Goal: Task Accomplishment & Management: Manage account settings

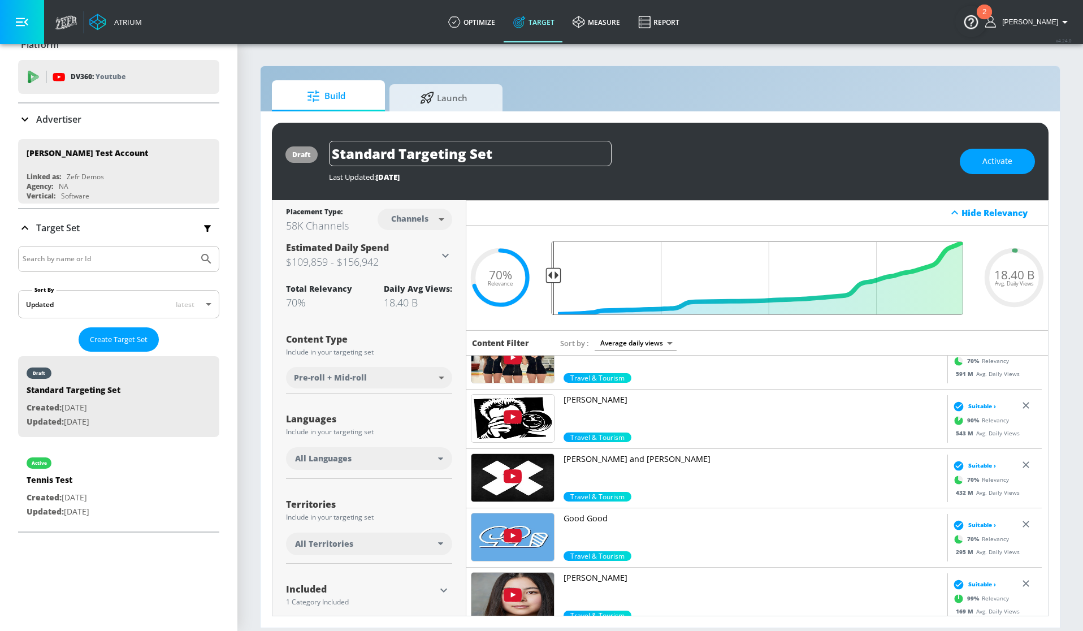
drag, startPoint x: 678, startPoint y: 274, endPoint x: 545, endPoint y: 280, distance: 133.5
click at [545, 280] on input "Final Threshold" at bounding box center [756, 277] width 423 height 73
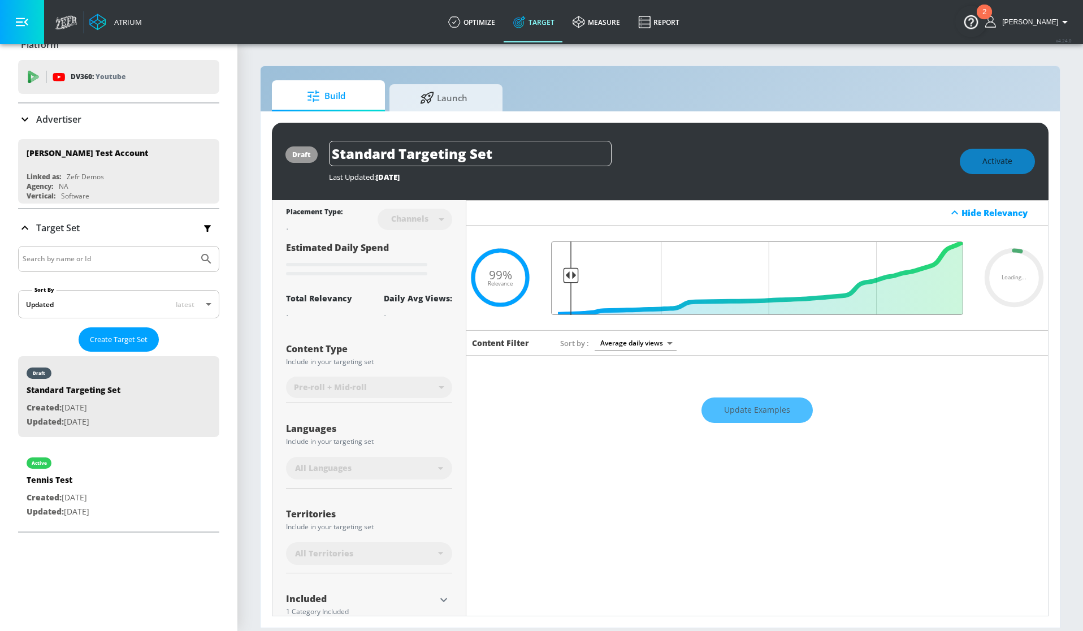
drag, startPoint x: 552, startPoint y: 277, endPoint x: 566, endPoint y: 278, distance: 14.2
type input "0.95"
click at [566, 278] on input "Final Threshold" at bounding box center [756, 277] width 423 height 73
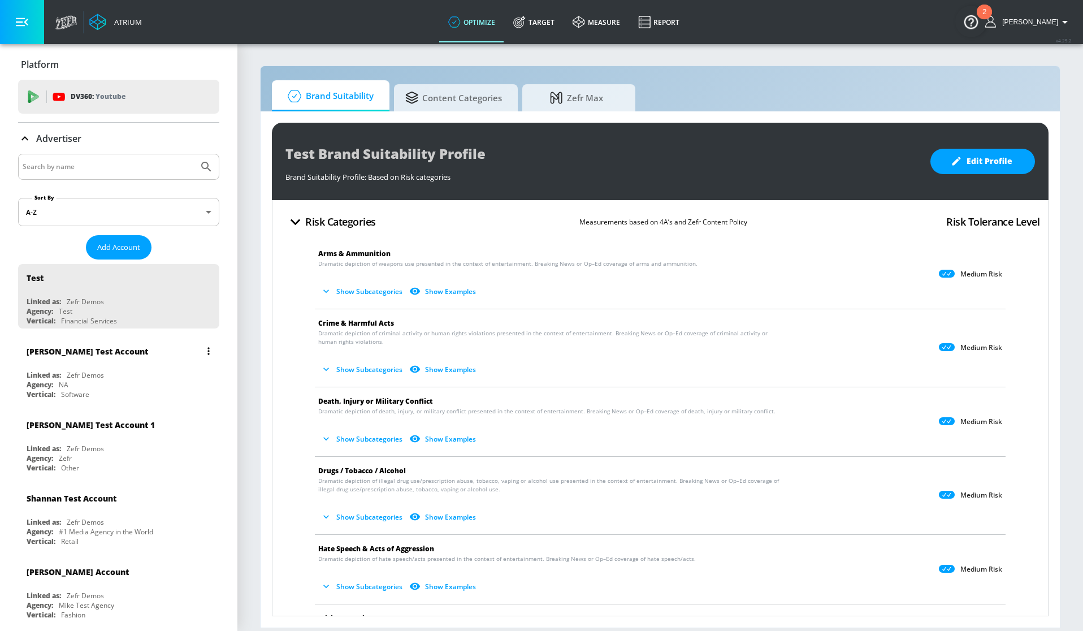
click at [108, 369] on div "Andres Test Account Linked as: Zefr Demos Agency: NA Vertical: Software" at bounding box center [118, 369] width 201 height 64
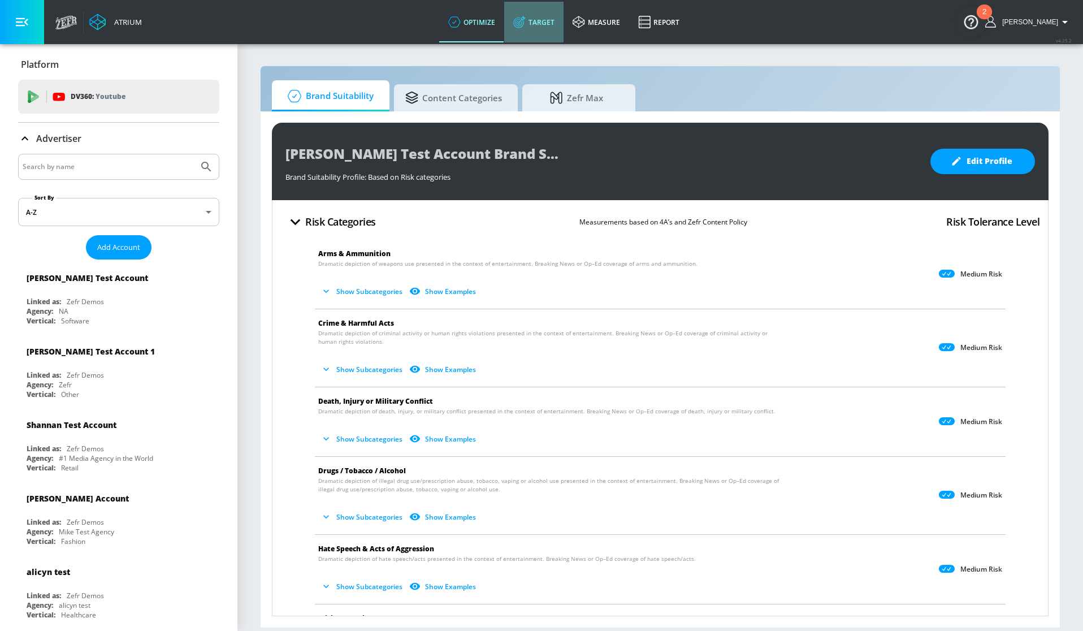
click at [540, 21] on link "Target" at bounding box center [533, 22] width 59 height 41
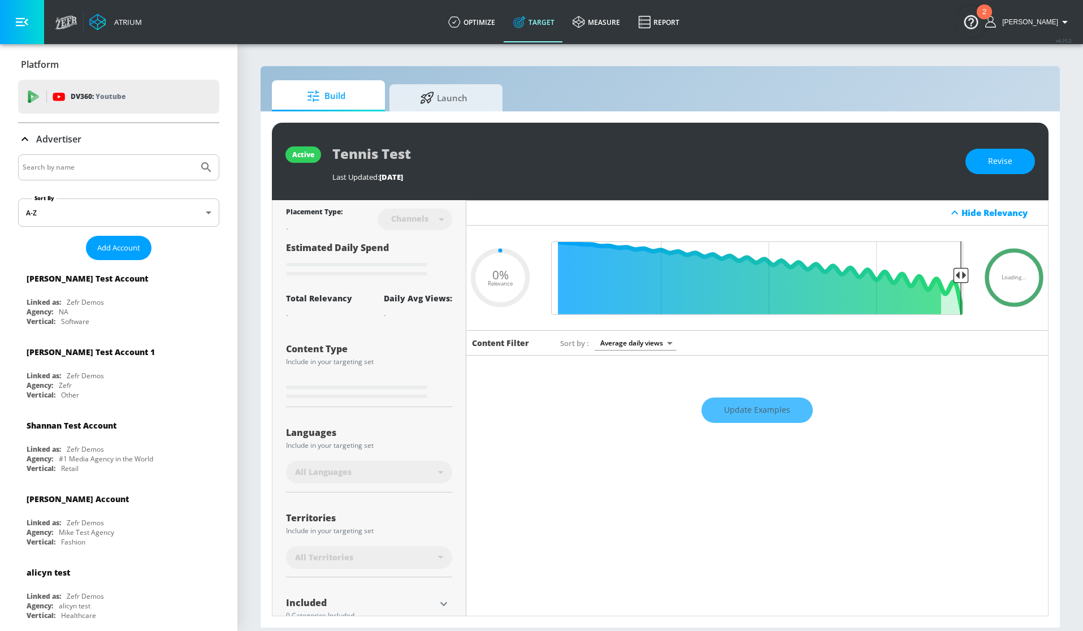
type input "0.05"
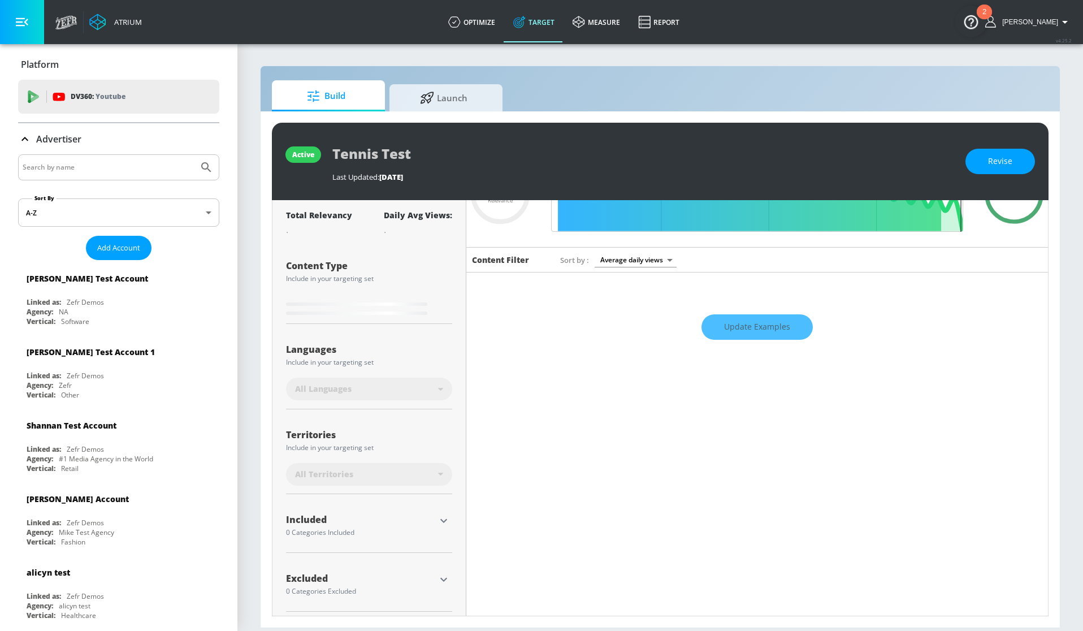
scroll to position [88, 0]
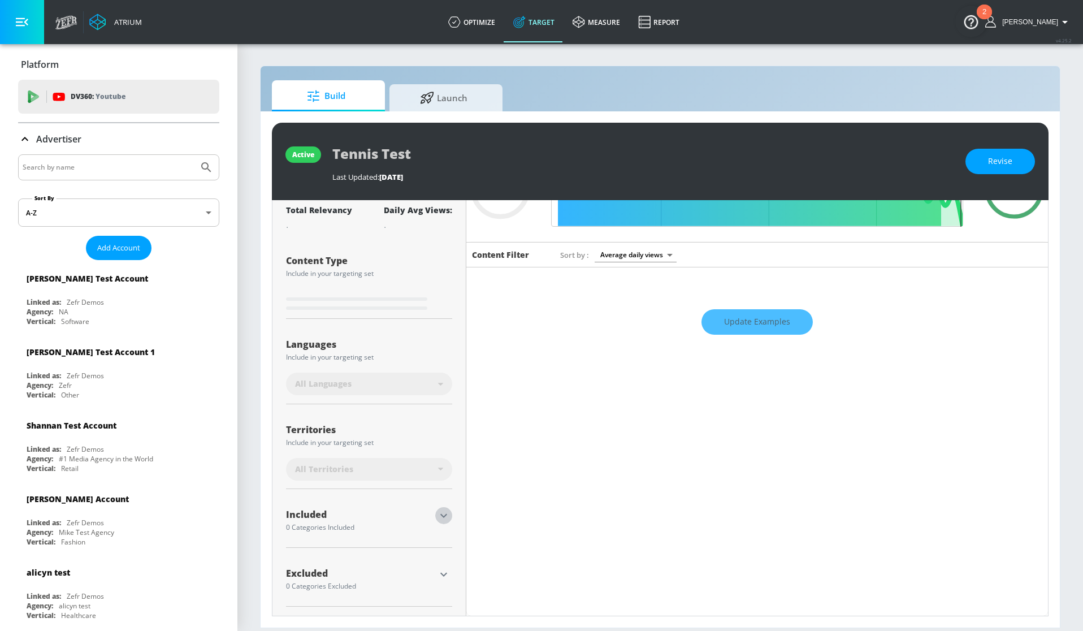
click at [441, 515] on icon "button" at bounding box center [444, 516] width 14 height 14
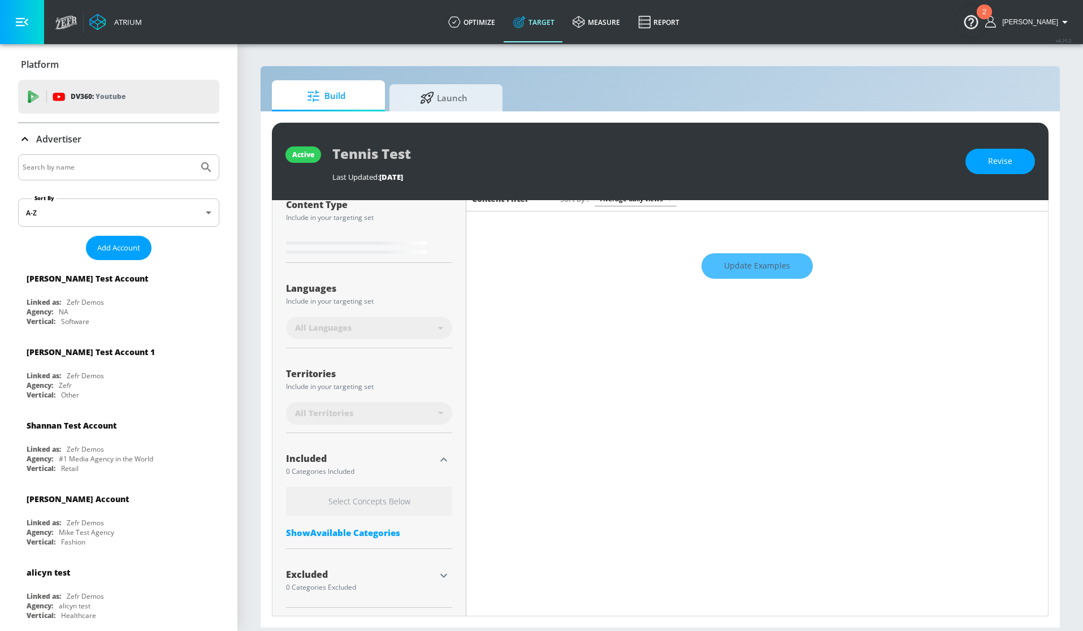
scroll to position [145, 0]
click at [60, 136] on p "Advertiser" at bounding box center [58, 139] width 45 height 12
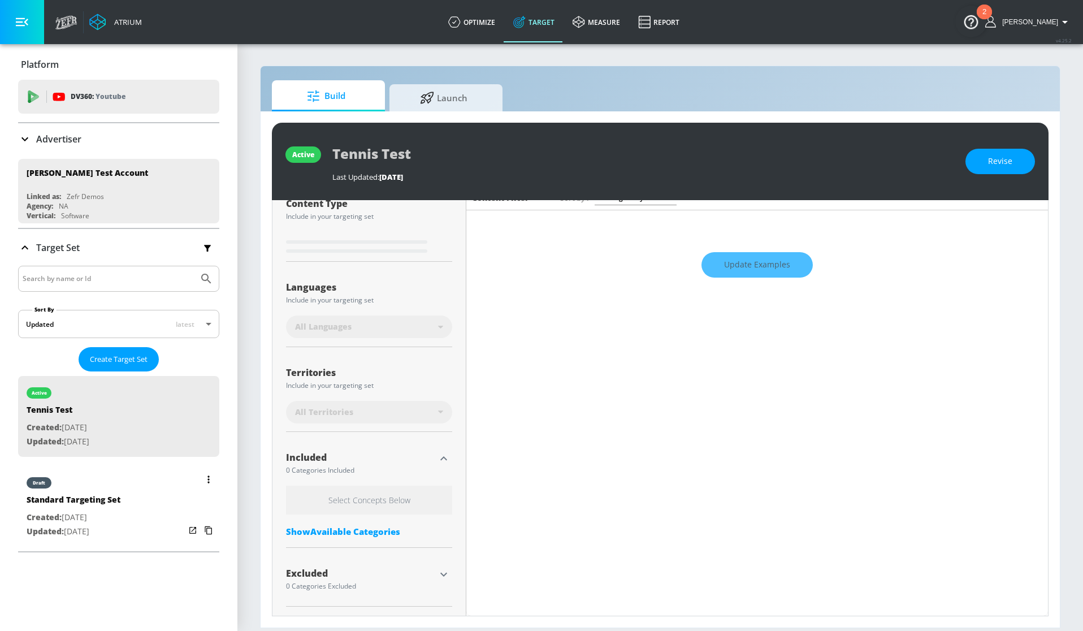
click at [128, 515] on div "draft Standard Targeting Set Created: Aug. 12, 2025 Updated: Sep. 09, 2025" at bounding box center [118, 506] width 201 height 81
type input "Standard Targeting Set"
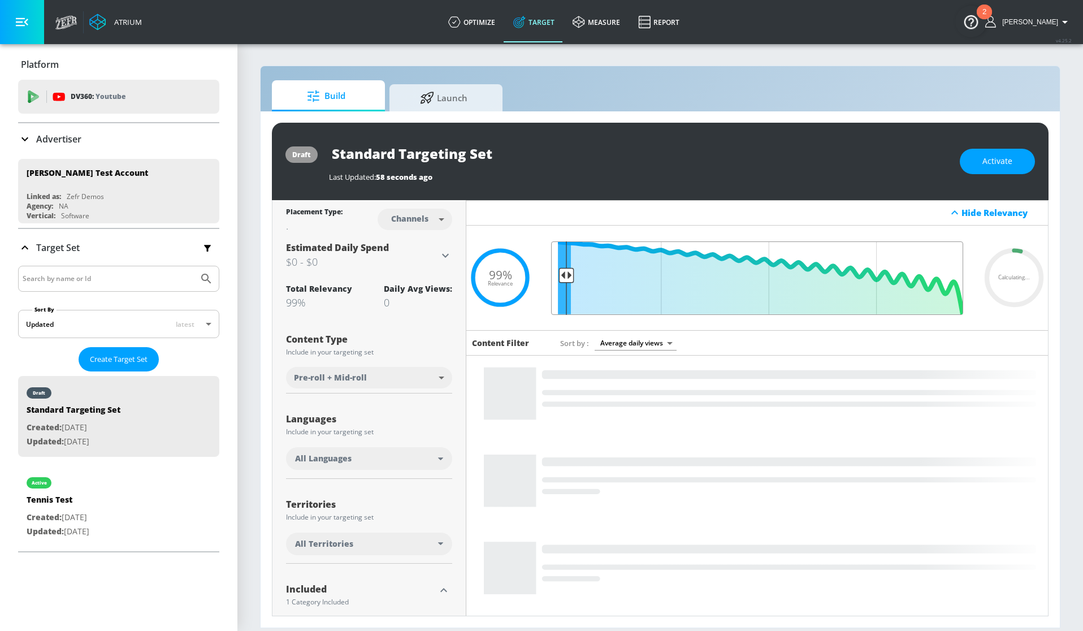
drag, startPoint x: 554, startPoint y: 276, endPoint x: 563, endPoint y: 277, distance: 9.1
click at [563, 277] on input "Final Threshold" at bounding box center [756, 277] width 423 height 73
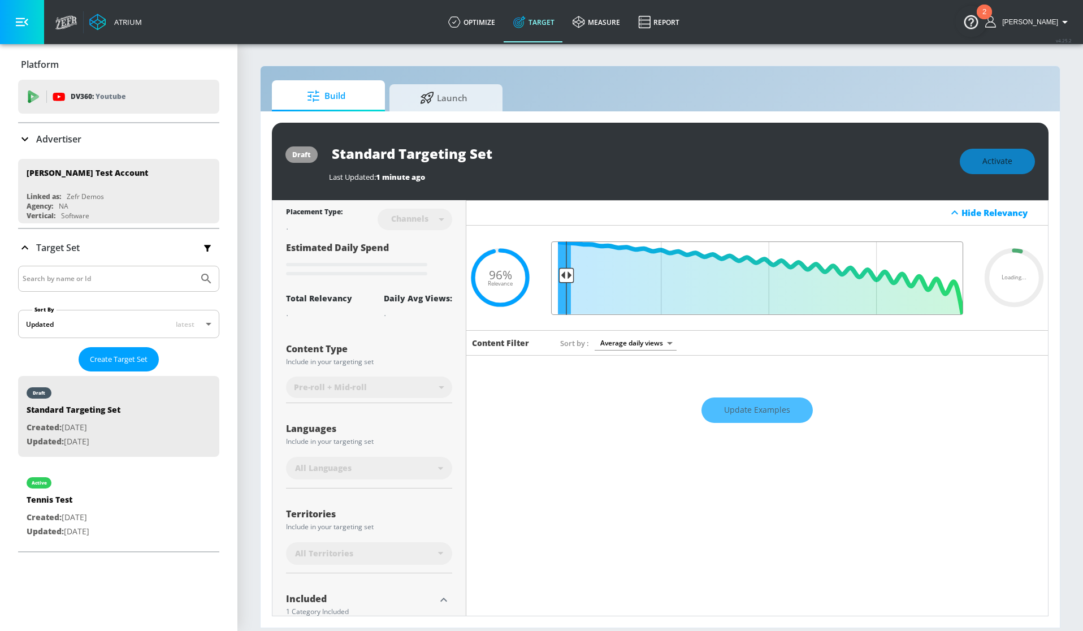
click at [566, 277] on input "Final Threshold" at bounding box center [756, 277] width 423 height 73
click at [568, 277] on input "Final Threshold" at bounding box center [756, 277] width 423 height 73
type input "0.96"
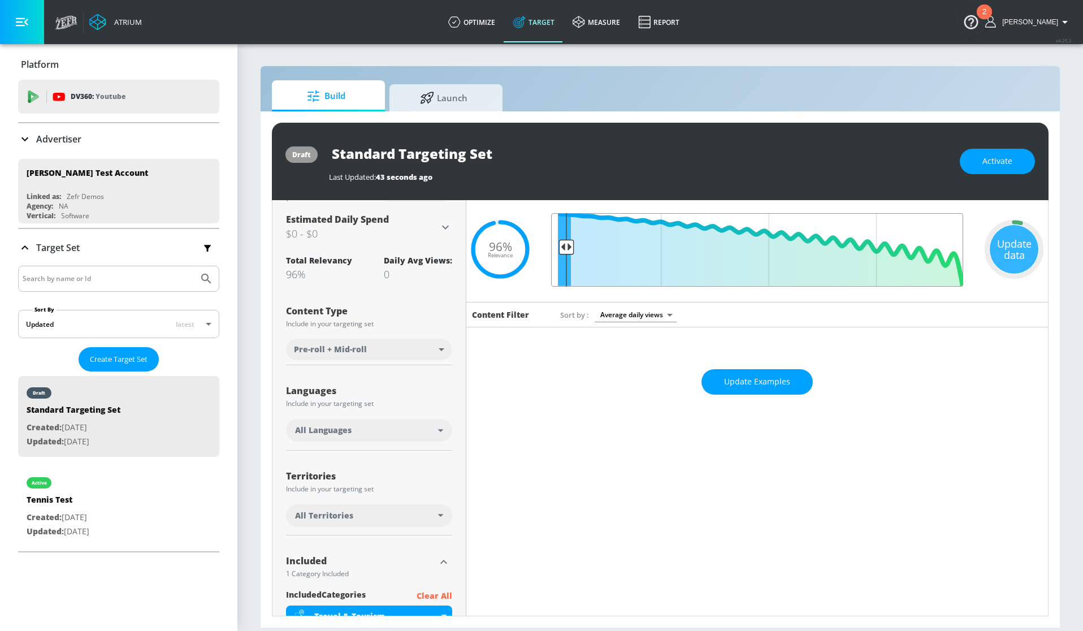
scroll to position [42, 0]
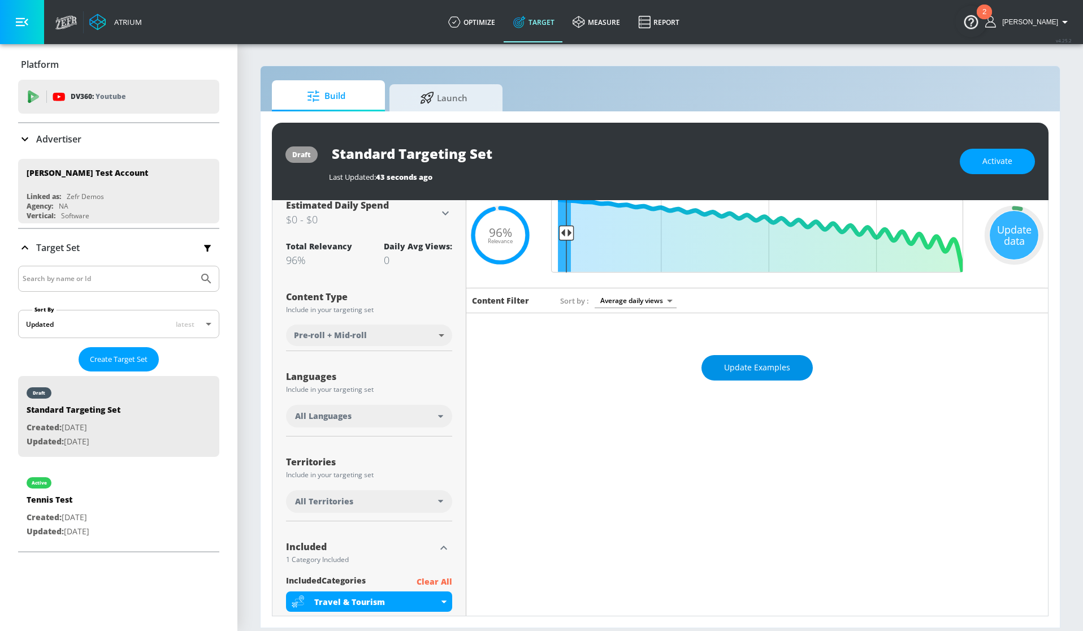
click at [744, 370] on span "Update Examples" at bounding box center [757, 368] width 66 height 14
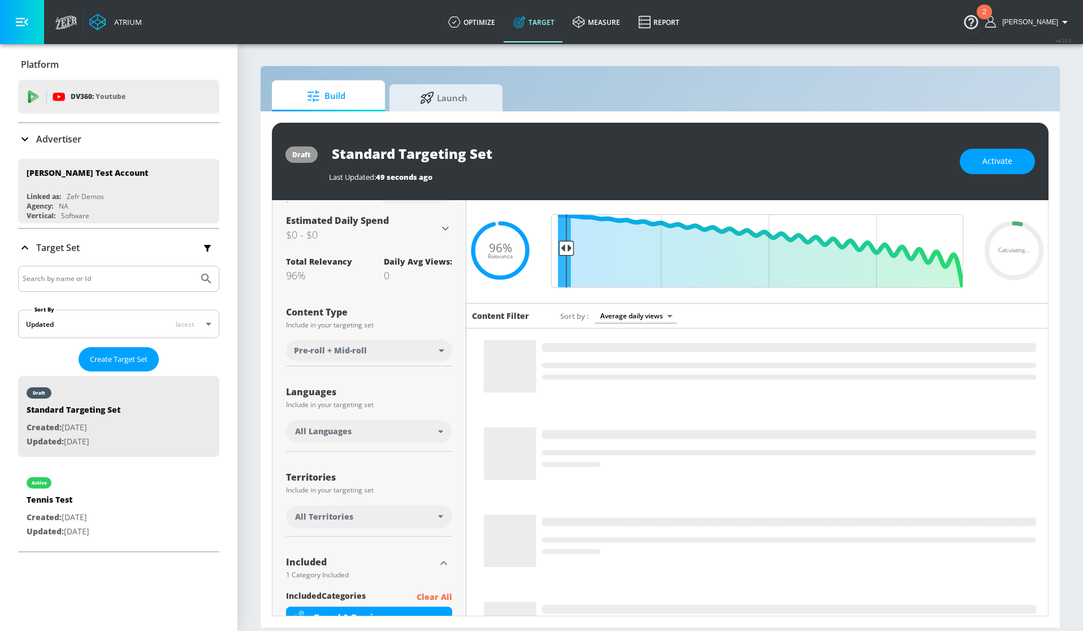
scroll to position [0, 0]
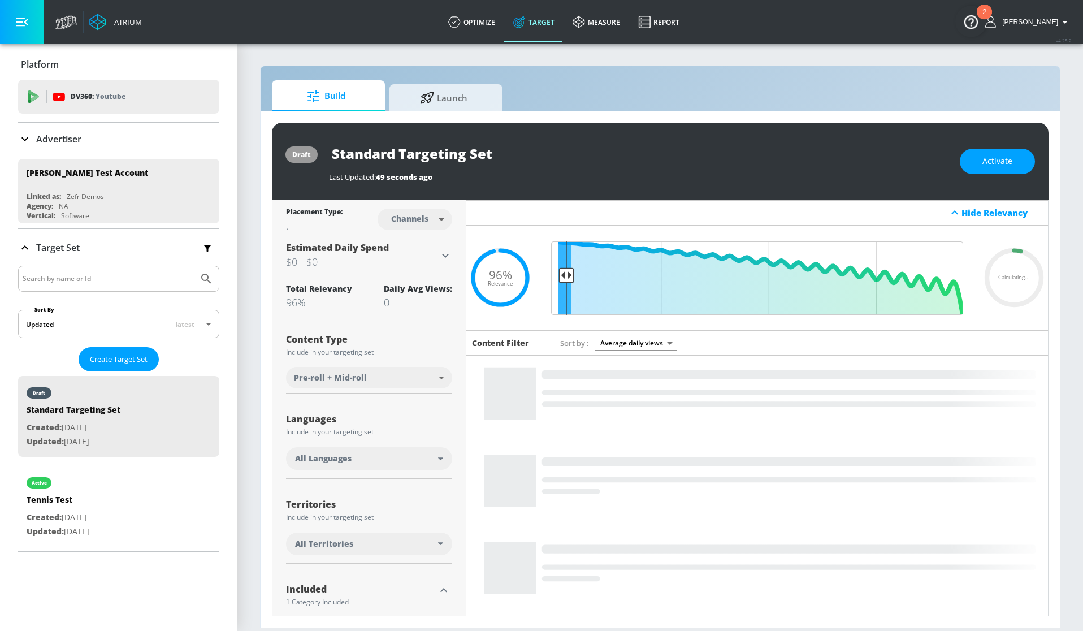
click at [429, 457] on div "All Languages" at bounding box center [366, 458] width 143 height 11
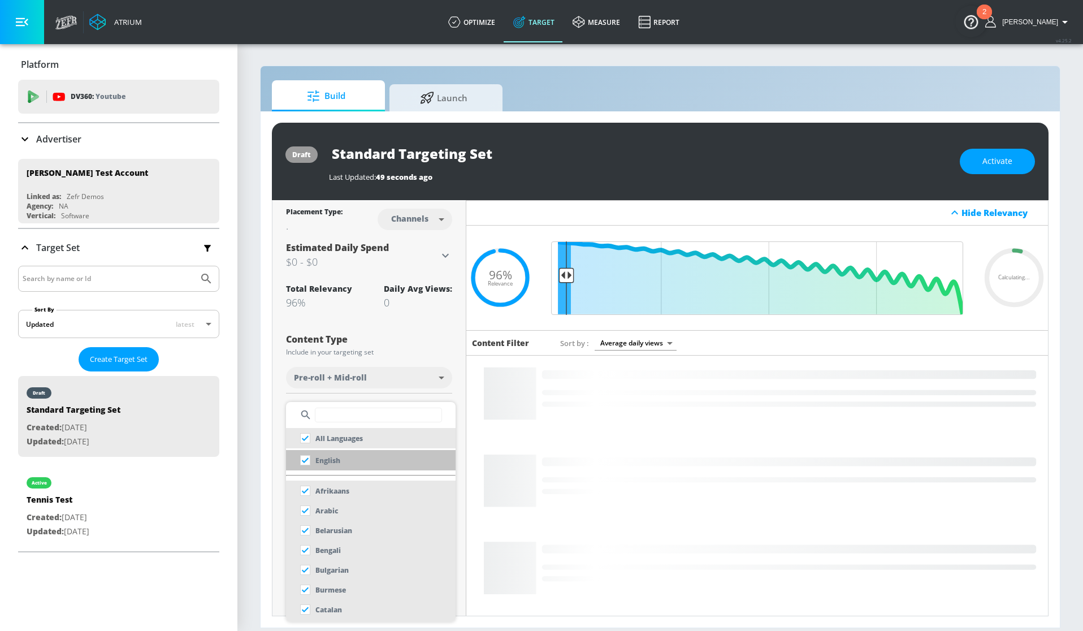
click at [331, 457] on p "English" at bounding box center [327, 460] width 25 height 12
checkbox input "false"
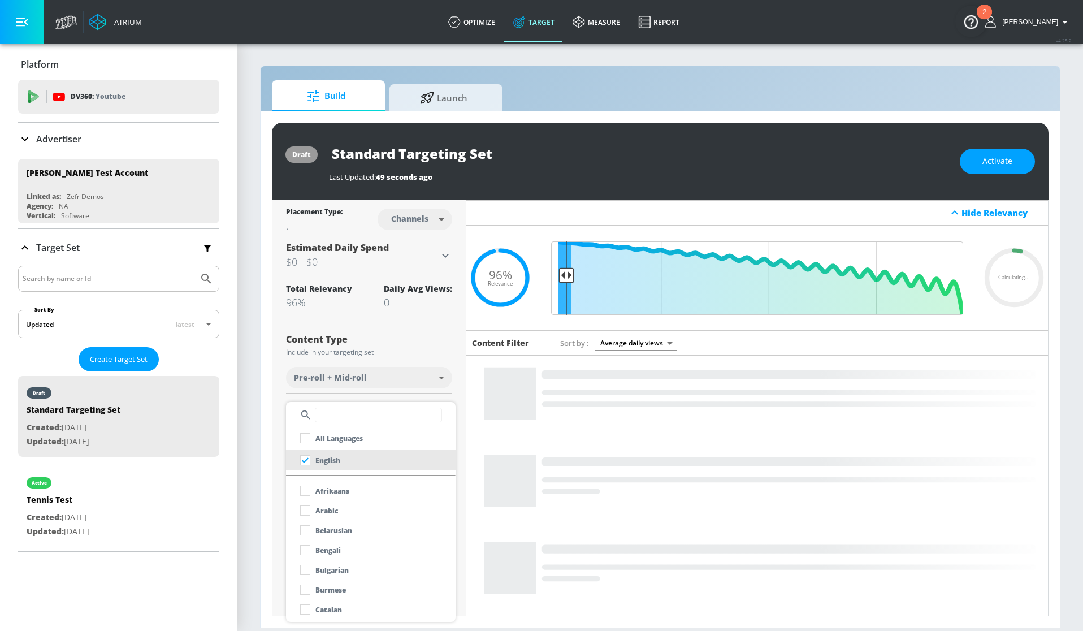
click at [450, 333] on div at bounding box center [541, 315] width 1083 height 631
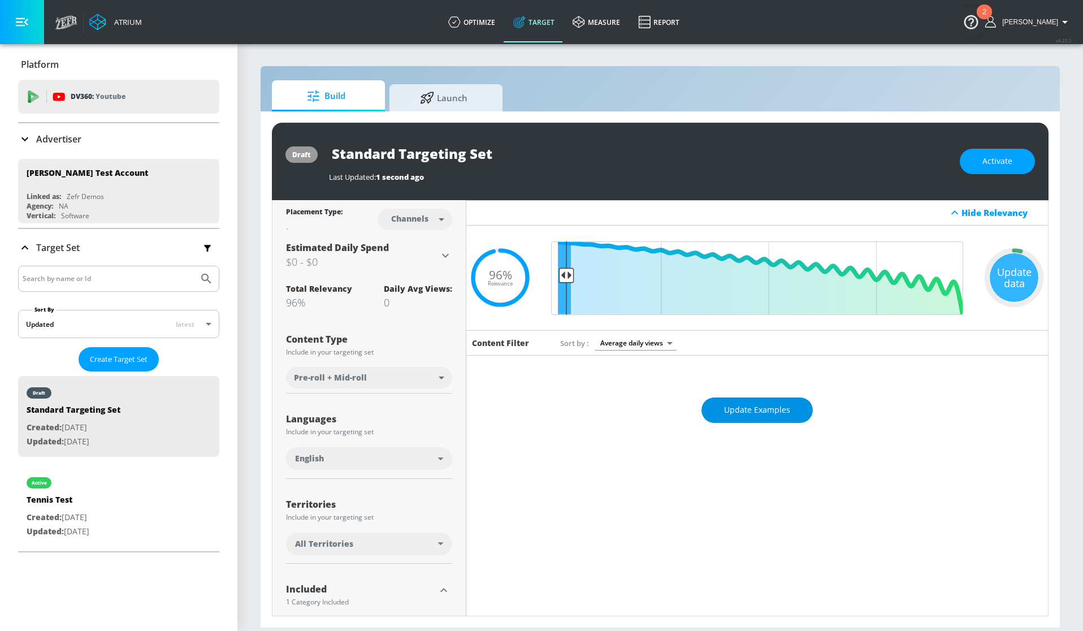
click at [759, 418] on button "Update Examples" at bounding box center [756, 409] width 111 height 25
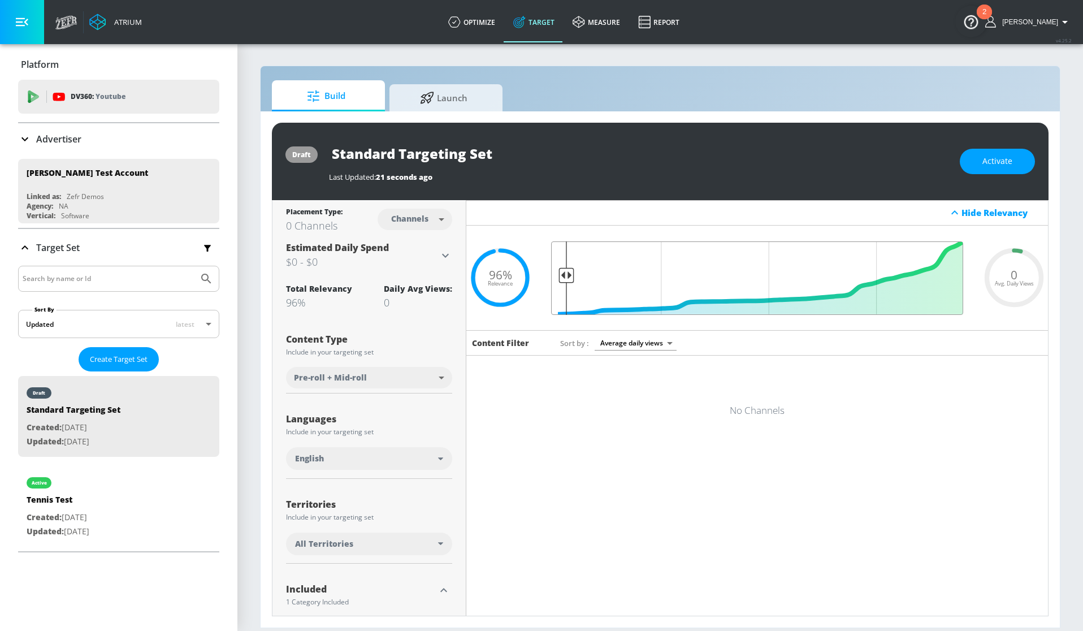
click at [566, 277] on input "Final Threshold" at bounding box center [756, 277] width 423 height 73
drag, startPoint x: 563, startPoint y: 277, endPoint x: 568, endPoint y: 278, distance: 5.7
type input "0.95"
click at [568, 278] on input "Final Threshold" at bounding box center [756, 277] width 423 height 73
click at [744, 416] on span "Update Examples" at bounding box center [757, 410] width 66 height 14
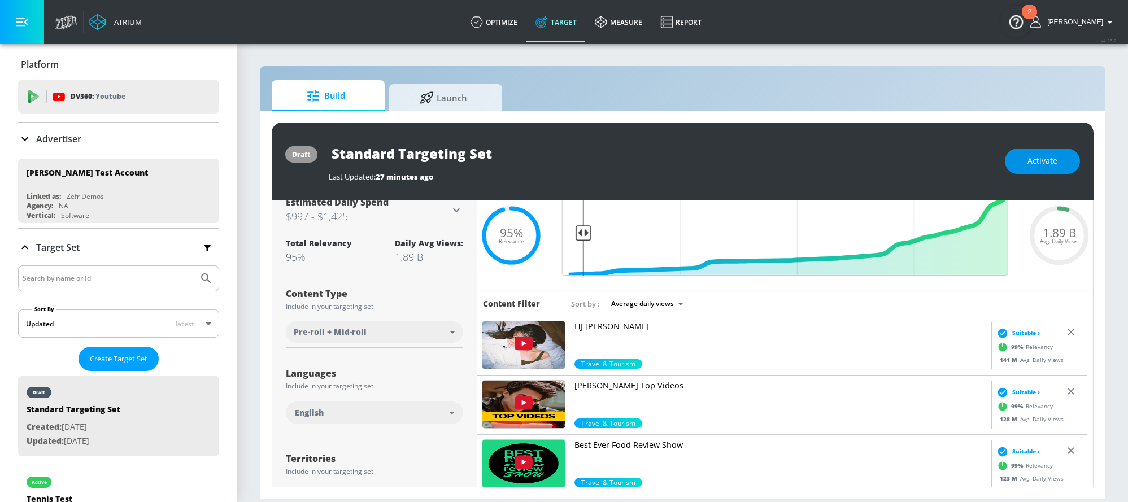
click at [1048, 158] on span "Activate" at bounding box center [1043, 161] width 30 height 14
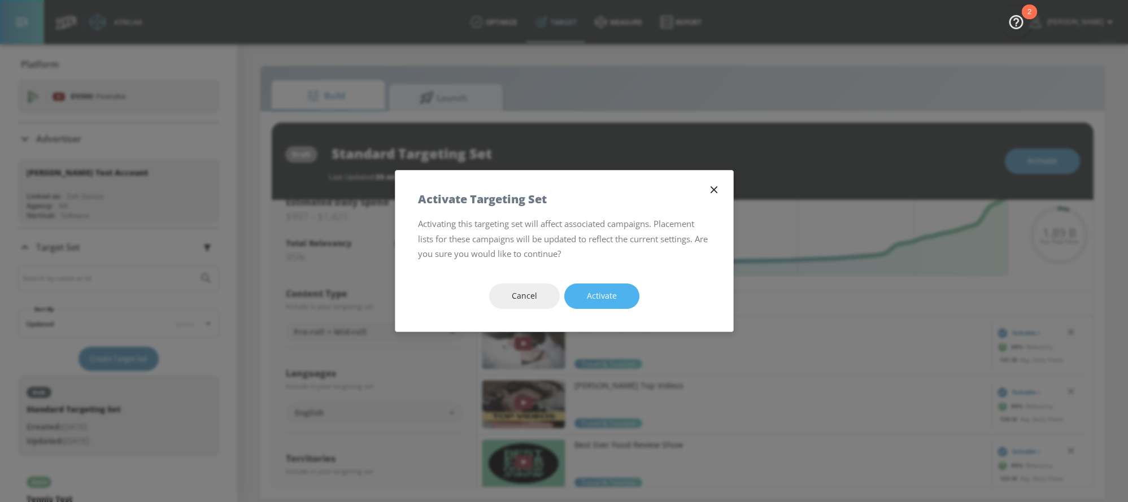
click at [604, 298] on span "Activate" at bounding box center [602, 296] width 30 height 14
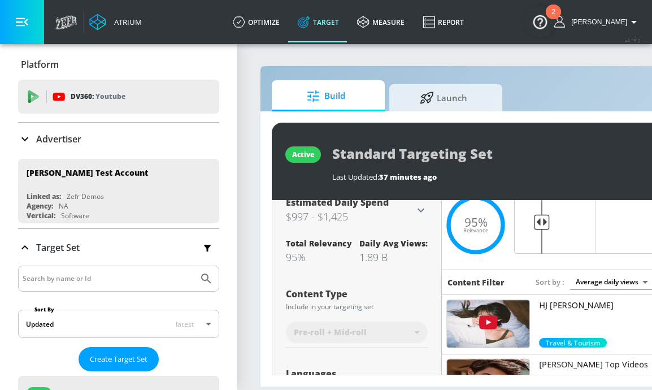
scroll to position [45, 0]
